Goal: Task Accomplishment & Management: Use online tool/utility

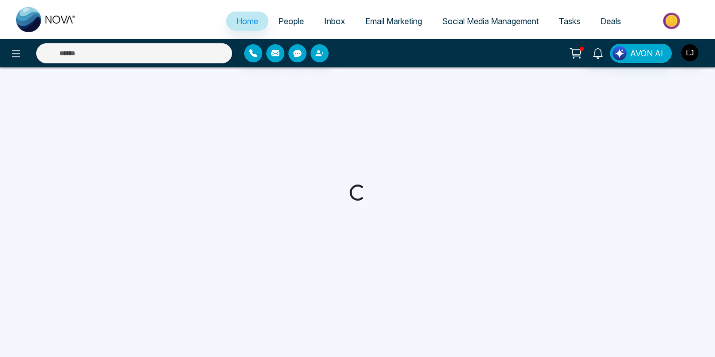
select select "*"
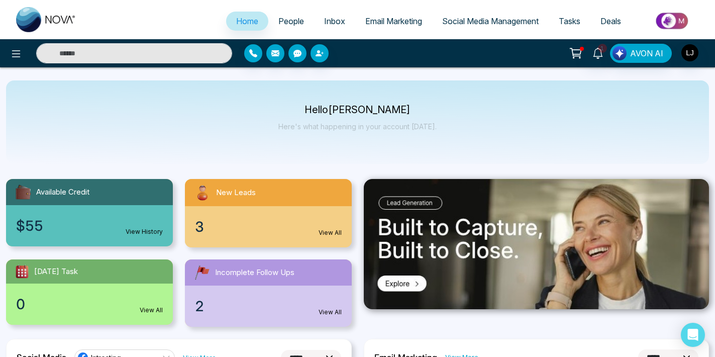
click at [474, 20] on span "Social Media Management" at bounding box center [490, 21] width 97 height 10
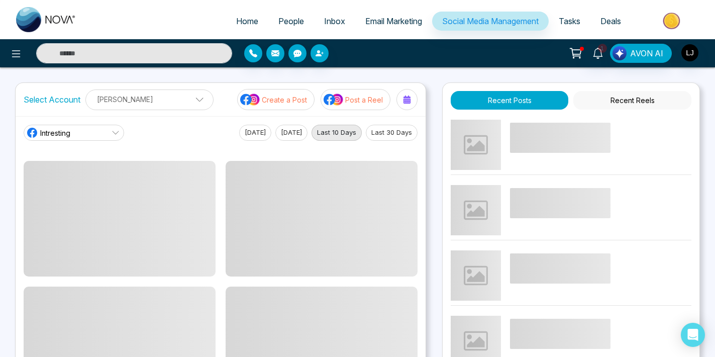
click at [464, 48] on div "1 AVON AI" at bounding box center [566, 53] width 286 height 19
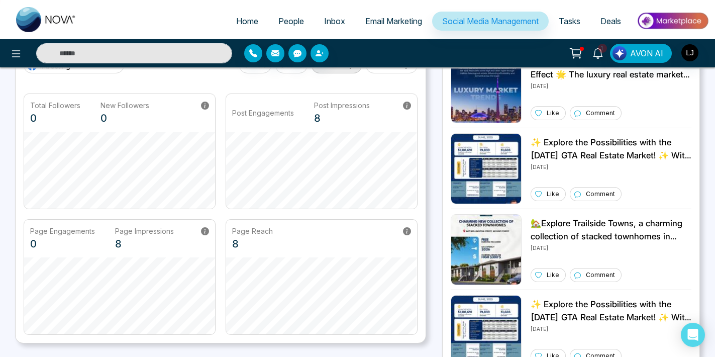
scroll to position [69, 0]
